Goal: Task Accomplishment & Management: Use online tool/utility

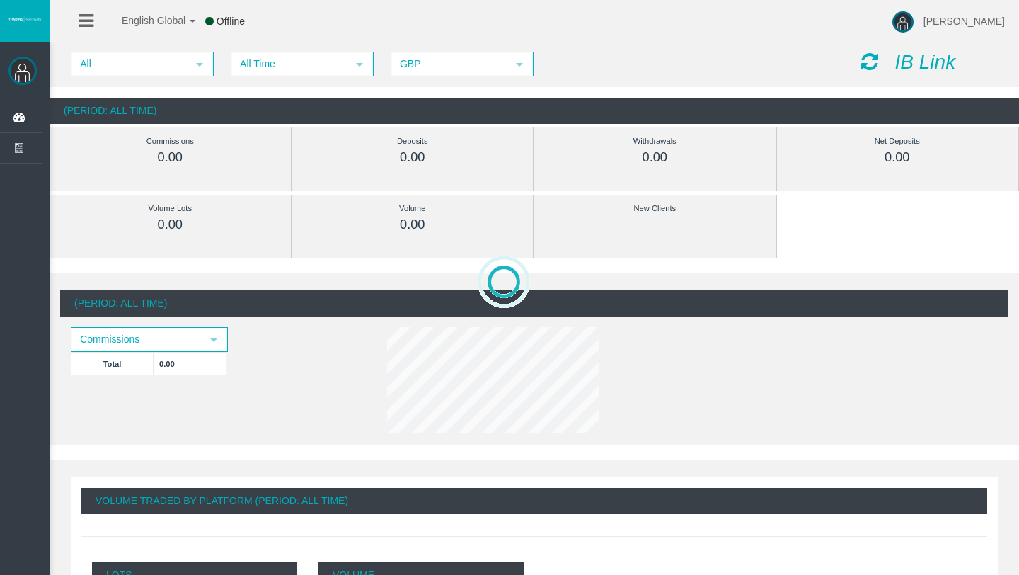
scroll to position [28, 0]
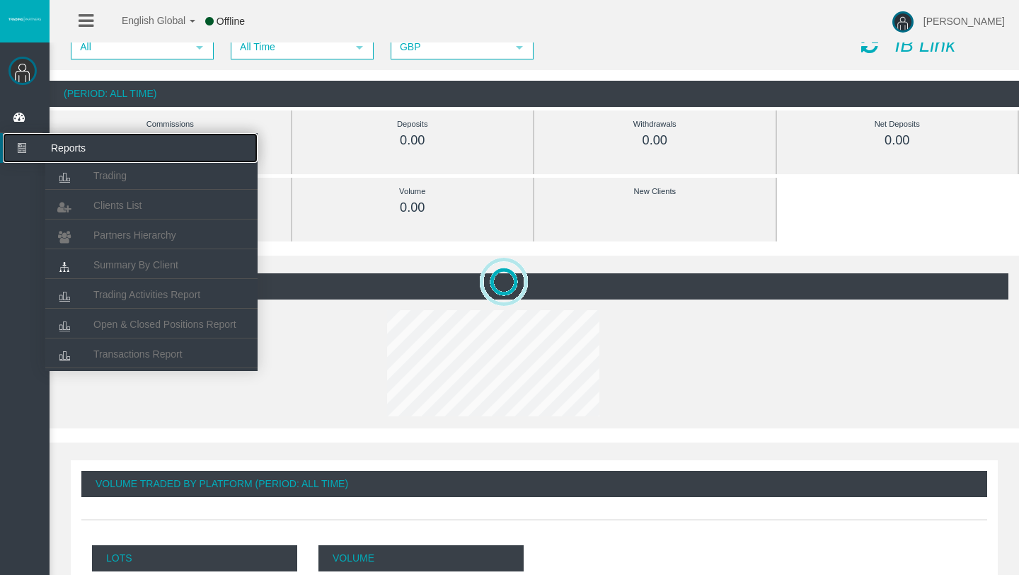
click at [21, 151] on icon at bounding box center [22, 148] width 38 height 30
click at [108, 200] on span "Clients List" at bounding box center [117, 205] width 48 height 11
